Goal: Find specific page/section: Find specific page/section

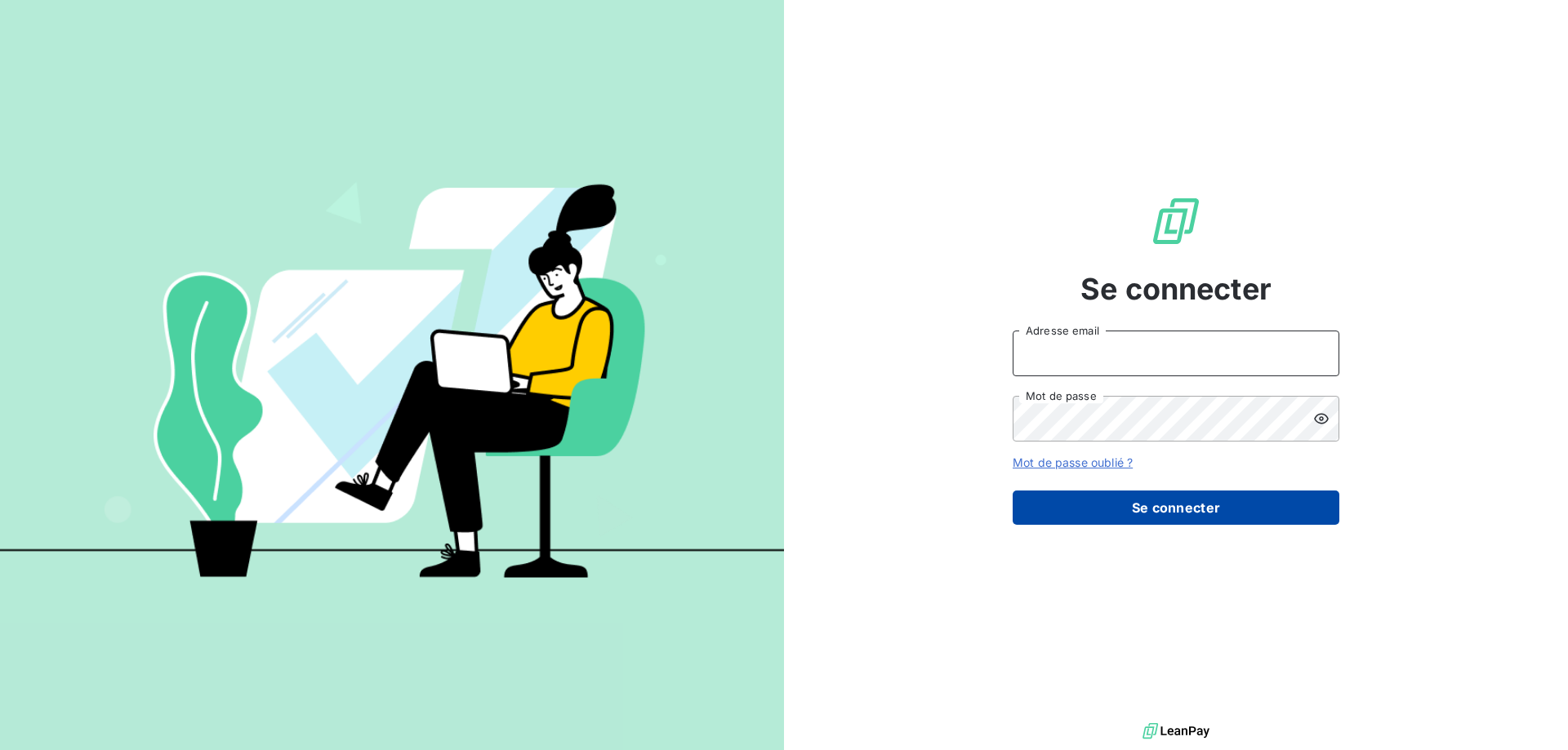
type input "[EMAIL_ADDRESS][DOMAIN_NAME]"
click at [1240, 495] on button "Se connecter" at bounding box center [1176, 508] width 327 height 35
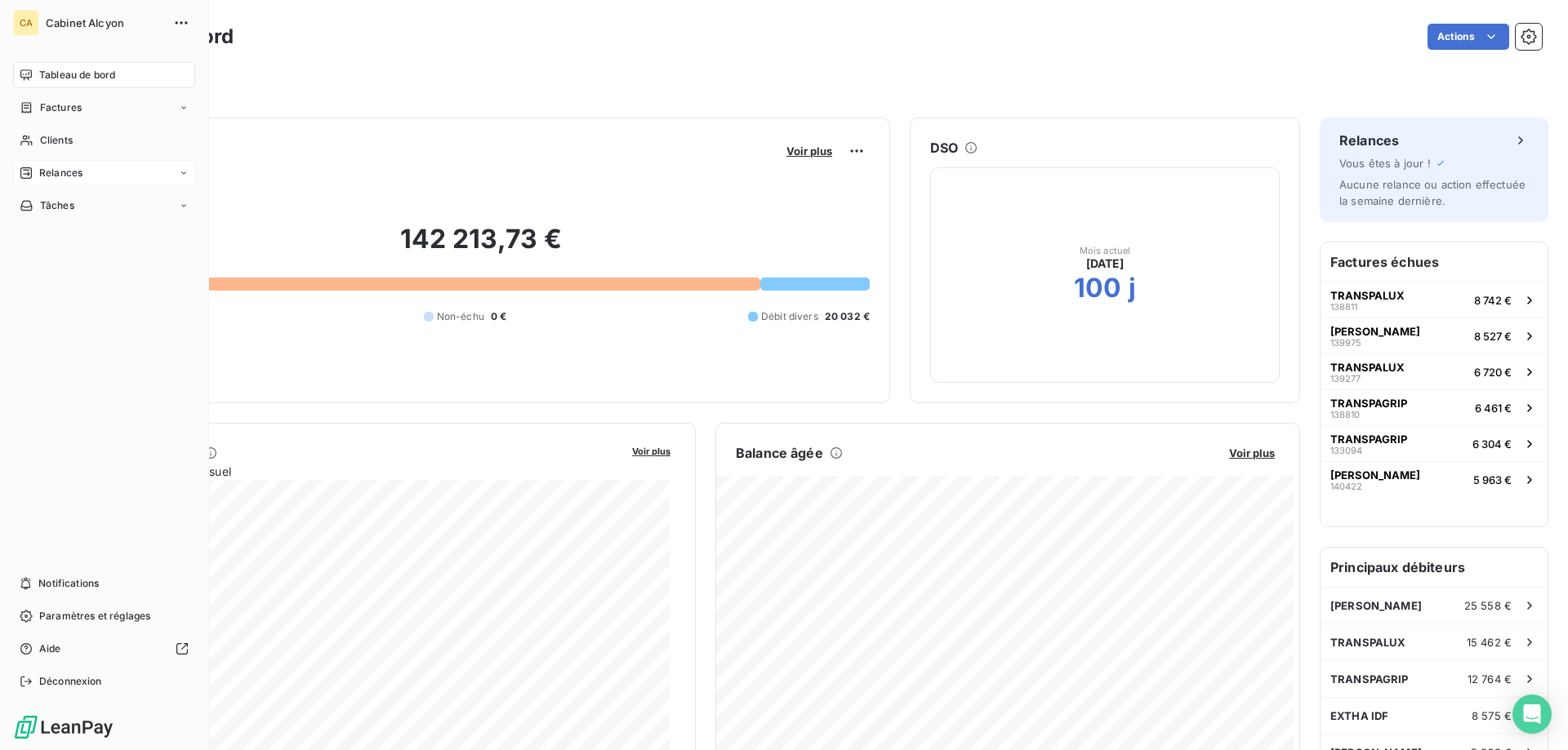
click at [71, 162] on div "Relances" at bounding box center [104, 173] width 182 height 26
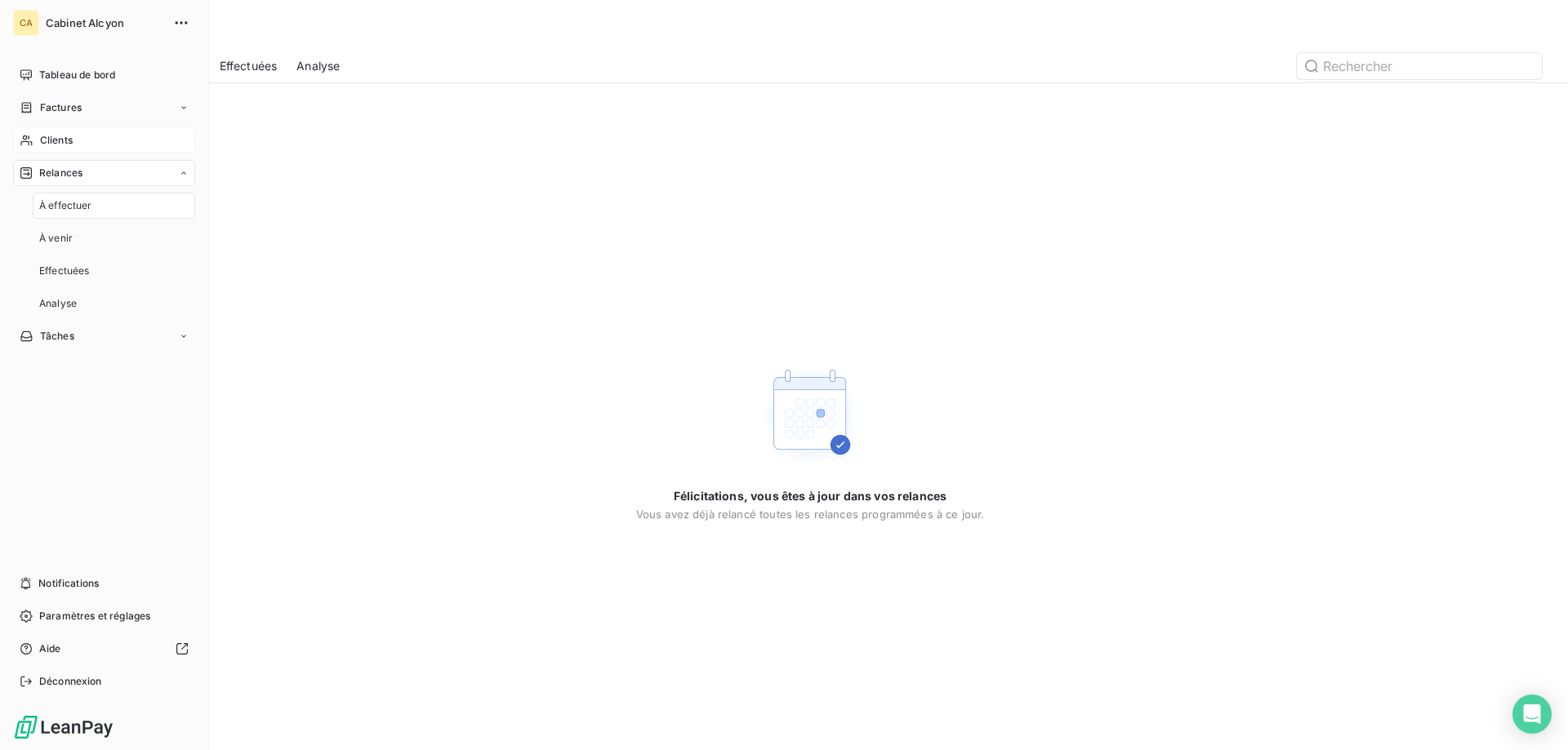
click at [100, 146] on div "Clients" at bounding box center [104, 140] width 182 height 26
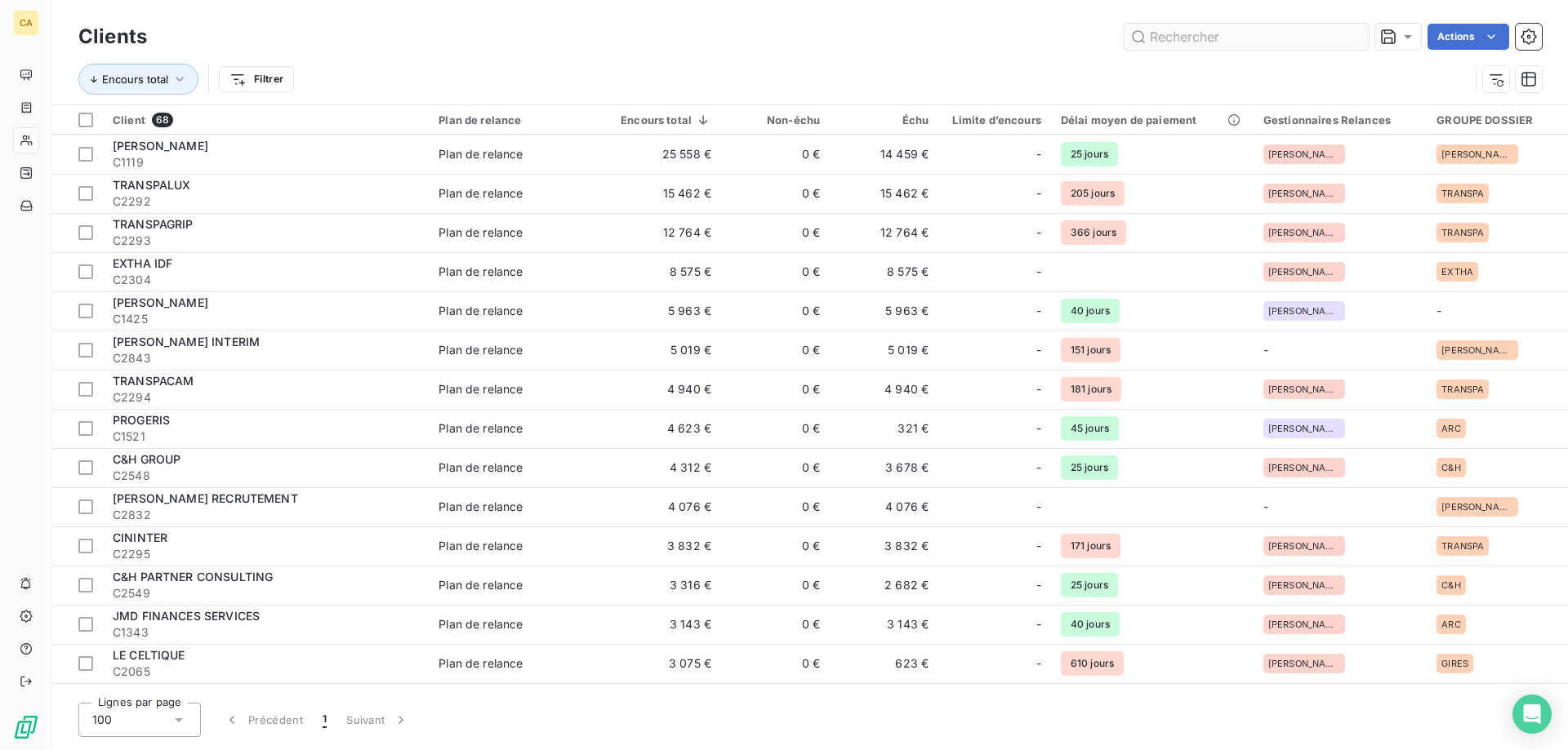
click at [1197, 34] on input "text" at bounding box center [1246, 36] width 245 height 26
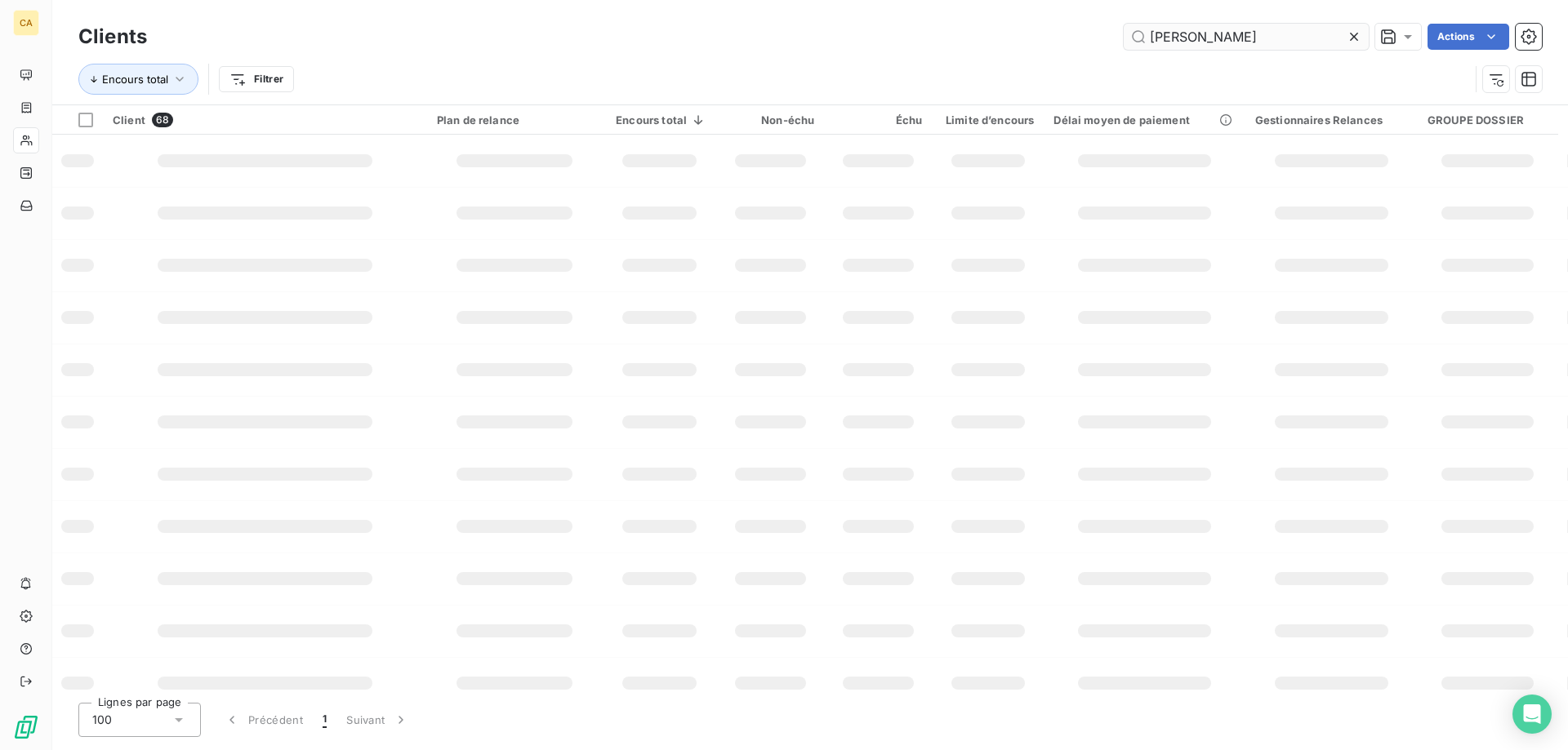
type input "[PERSON_NAME]"
